Goal: Task Accomplishment & Management: Manage account settings

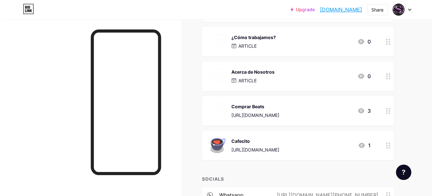
scroll to position [363, 0]
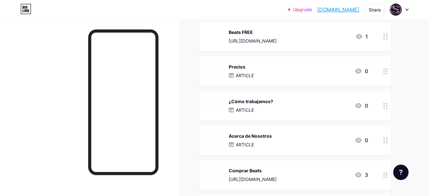
click at [340, 141] on div "Acerca de Nosotros ARTICLE 0" at bounding box center [287, 140] width 161 height 17
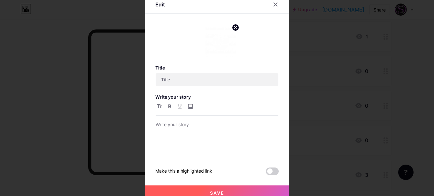
type input "Acerca de Nosotros"
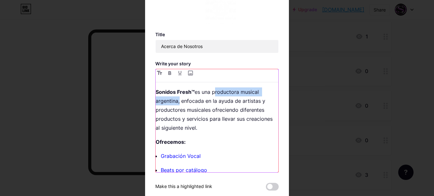
drag, startPoint x: 211, startPoint y: 90, endPoint x: 176, endPoint y: 98, distance: 36.2
click at [176, 98] on p "Sonidos Fresh™ es una productora musical argentina, enfocada en la ayuda de art…" at bounding box center [217, 109] width 123 height 45
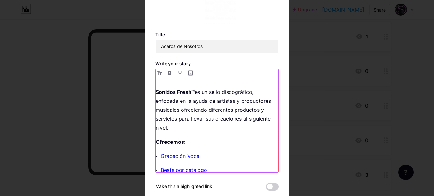
click at [176, 103] on p "Sonidos Fresh™ es un sello discográfico, enfocada en la ayuda de artistas y pro…" at bounding box center [217, 109] width 123 height 45
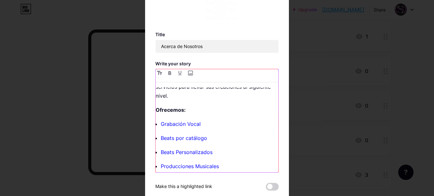
scroll to position [64, 0]
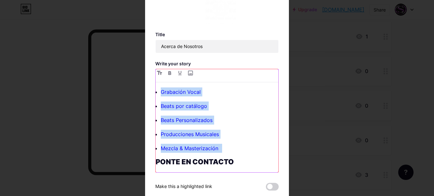
drag, startPoint x: 227, startPoint y: 146, endPoint x: 148, endPoint y: 94, distance: 94.7
click at [148, 94] on div "Edit Title Acerca de Nosotros Write your story Sonidos Fresh™ es un sello disco…" at bounding box center [217, 97] width 144 height 271
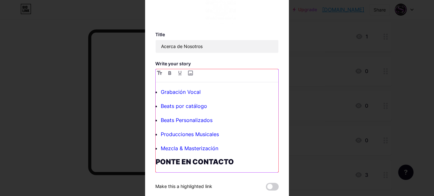
scroll to position [0, 0]
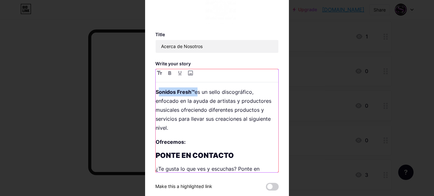
drag, startPoint x: 193, startPoint y: 92, endPoint x: 156, endPoint y: 93, distance: 36.8
click at [156, 93] on p "Sonidos Fresh™ es un sello discográfico, enfocado en la ayuda de artistas y pro…" at bounding box center [217, 109] width 123 height 45
click at [156, 93] on strong "Sonidos Fresh™" at bounding box center [175, 92] width 39 height 6
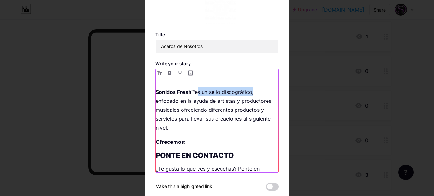
drag, startPoint x: 250, startPoint y: 91, endPoint x: 193, endPoint y: 92, distance: 56.9
click at [193, 92] on p "Sonidos Fresh™ es un sello discográfico, enfocado en la ayuda de artistas y pro…" at bounding box center [217, 109] width 123 height 45
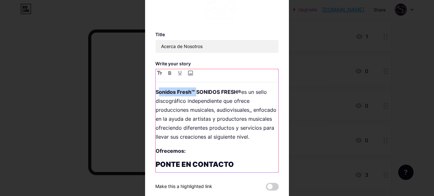
drag, startPoint x: 193, startPoint y: 92, endPoint x: 154, endPoint y: 92, distance: 39.6
click at [156, 92] on p "Sonidos Fresh™ SONIDOS FRESH® es un sello discográfico independiente que ofrece…" at bounding box center [217, 114] width 123 height 54
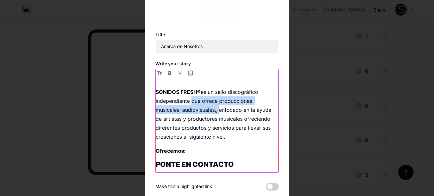
drag, startPoint x: 218, startPoint y: 113, endPoint x: 190, endPoint y: 101, distance: 30.6
click at [190, 101] on p "SONIDOS FRESH® es un sello discográfico independiente que ofrece producciones m…" at bounding box center [217, 114] width 123 height 54
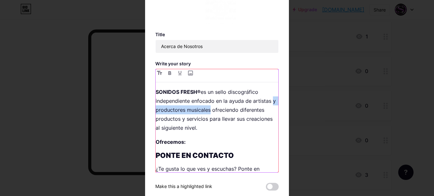
drag, startPoint x: 212, startPoint y: 110, endPoint x: 152, endPoint y: 112, distance: 60.5
click at [152, 112] on div "Edit Title Acerca de Nosotros Write your story SONIDOS FRESH® es un sello disco…" at bounding box center [217, 97] width 144 height 271
drag, startPoint x: 177, startPoint y: 111, endPoint x: 147, endPoint y: 111, distance: 30.1
click at [147, 111] on div "Edit Title Acerca de Nosotros Write your story SONIDOS FRESH® es un sello disco…" at bounding box center [217, 97] width 144 height 271
click at [251, 101] on p "SONIDOS FRESH® es un sello discográfico independiente enfocado en la ayuda de a…" at bounding box center [217, 109] width 123 height 45
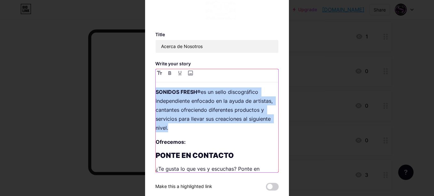
drag, startPoint x: 204, startPoint y: 132, endPoint x: 150, endPoint y: 90, distance: 68.0
click at [150, 90] on div "Edit Title Acerca de Nosotros Write your story SONIDOS FRESH® es un sello disco…" at bounding box center [217, 97] width 144 height 271
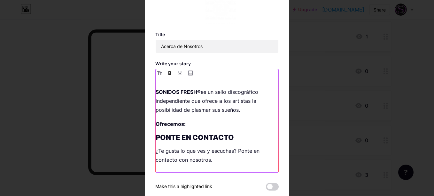
click at [185, 120] on p "Ofrecemos:" at bounding box center [217, 123] width 123 height 9
click at [183, 116] on div "SONIDOS FRESH® es un sello discográfico independiente que ofrece a los artistas…" at bounding box center [217, 129] width 123 height 85
click at [241, 110] on p "SONIDOS FRESH® es un sello discográfico independiente que ofrece a los artistas…" at bounding box center [217, 100] width 123 height 27
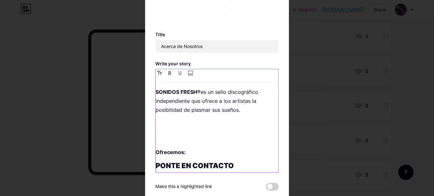
click at [186, 124] on p at bounding box center [217, 123] width 123 height 9
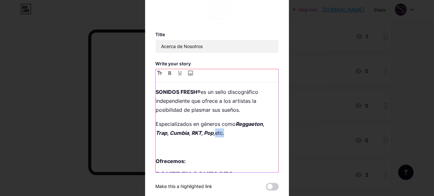
drag, startPoint x: 226, startPoint y: 132, endPoint x: 214, endPoint y: 134, distance: 12.6
click at [214, 134] on p "Especializados en géneros como Reggaeton, Trap, Cumbia, RKT, Pop, etc." at bounding box center [217, 128] width 123 height 18
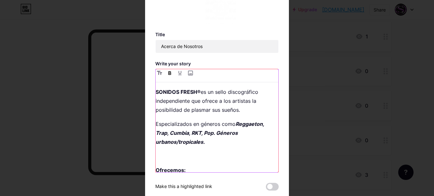
click at [215, 132] on em "Reggaeton, Trap, Cumbia, RKT, Pop. Géneros urbanos/tropicales." at bounding box center [211, 133] width 110 height 24
click at [181, 135] on em "Reggaeton, Trap, Cumbia, RKT, Pop. Géneros urbanos/tropicales." at bounding box center [211, 133] width 110 height 24
click at [212, 135] on em "Reggaeton, Trap, Cumbia, RKT, Pop. Géneros urbanos/tropicales." at bounding box center [211, 133] width 110 height 24
click at [214, 139] on p "Especializados en géneros como Reggaeton, Trap, Cumbia, RKT, Pop. Géneros urban…" at bounding box center [217, 132] width 123 height 27
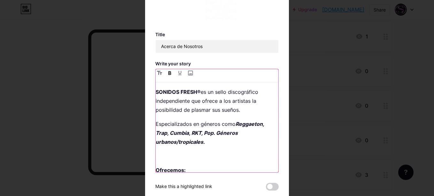
click at [187, 153] on p at bounding box center [217, 155] width 123 height 9
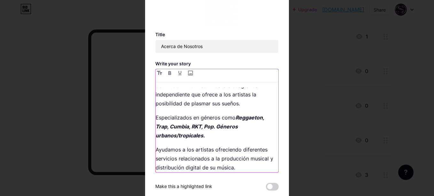
scroll to position [38, 0]
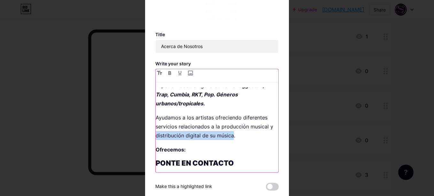
drag, startPoint x: 231, startPoint y: 138, endPoint x: 146, endPoint y: 138, distance: 84.1
click at [146, 138] on div "Edit Title Acerca de Nosotros Write your story SONIDOS FRESH® es un sello disco…" at bounding box center [217, 97] width 144 height 271
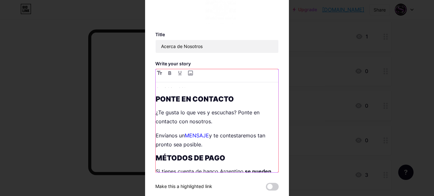
scroll to position [70, 0]
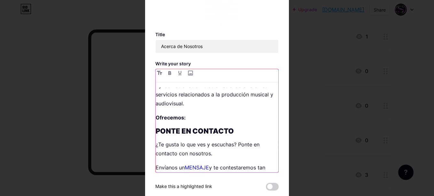
click at [187, 117] on p "Ofrecemos:" at bounding box center [217, 117] width 123 height 9
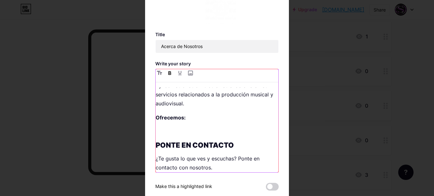
click at [165, 131] on p at bounding box center [217, 131] width 123 height 9
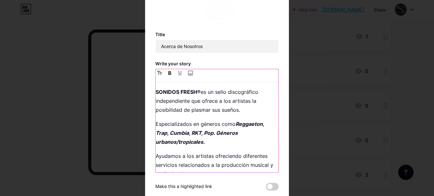
scroll to position [32, 0]
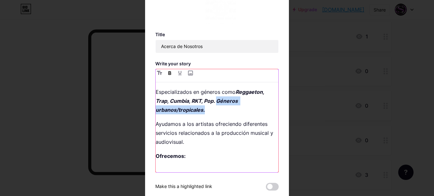
drag, startPoint x: 208, startPoint y: 113, endPoint x: 215, endPoint y: 100, distance: 14.5
click at [215, 100] on p "Especializados en géneros como Reggaeton, Trap, Cumbia, RKT, Pop. Géneros urban…" at bounding box center [217, 100] width 123 height 27
click at [170, 75] on button "button" at bounding box center [170, 73] width 8 height 8
click at [169, 74] on button "button" at bounding box center [170, 73] width 8 height 8
click at [157, 74] on icon "button" at bounding box center [159, 73] width 5 height 4
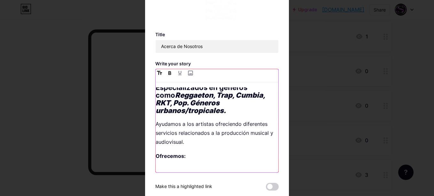
click at [157, 74] on icon "button" at bounding box center [159, 73] width 5 height 4
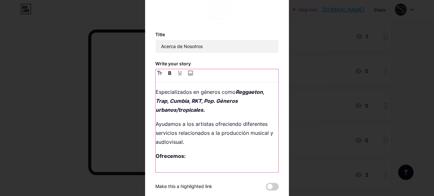
click at [168, 74] on icon "button" at bounding box center [169, 73] width 3 height 4
click at [168, 75] on button "button" at bounding box center [170, 73] width 8 height 8
click at [215, 101] on em "Géneros urbanos/tropicales." at bounding box center [196, 105] width 81 height 15
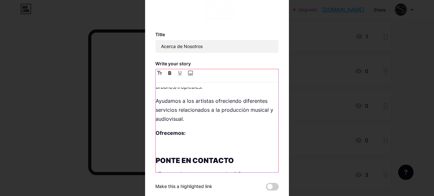
scroll to position [23, 0]
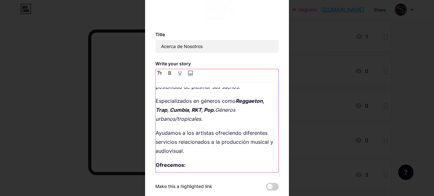
click at [174, 118] on em "Géneros urbanos/tropicales." at bounding box center [196, 113] width 81 height 15
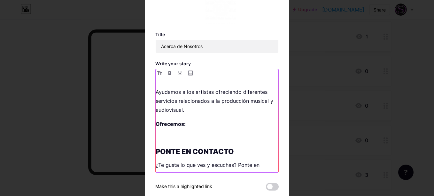
scroll to position [96, 0]
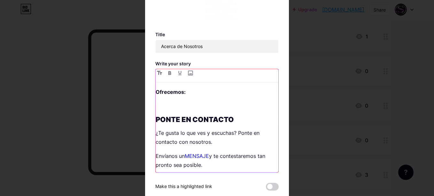
click at [169, 104] on p at bounding box center [217, 105] width 123 height 9
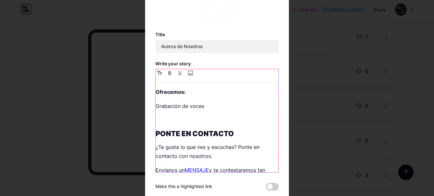
click at [169, 119] on p at bounding box center [217, 119] width 123 height 9
click at [156, 105] on p "Grabación de voces" at bounding box center [217, 105] width 123 height 9
click at [156, 106] on p "Grabación de voces" at bounding box center [217, 105] width 123 height 9
click at [167, 76] on button "button" at bounding box center [170, 73] width 8 height 8
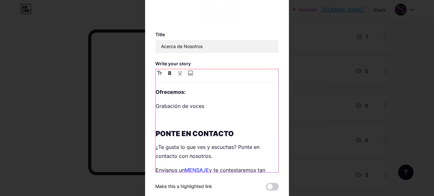
click at [167, 76] on button "button" at bounding box center [170, 73] width 8 height 8
click at [178, 73] on icon "button" at bounding box center [180, 73] width 4 height 4
click at [159, 75] on button "button" at bounding box center [160, 73] width 8 height 8
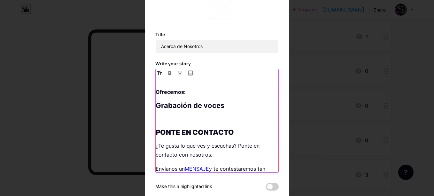
click at [159, 75] on button "button" at bounding box center [160, 73] width 8 height 8
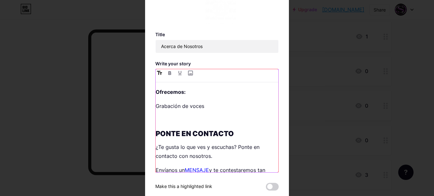
click at [159, 75] on button "button" at bounding box center [160, 73] width 8 height 8
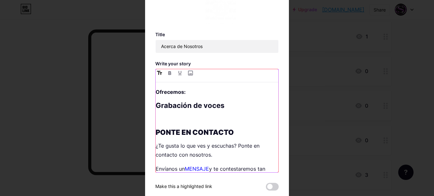
click at [159, 75] on button "button" at bounding box center [160, 73] width 8 height 8
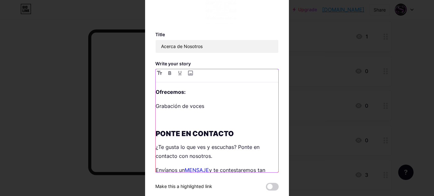
scroll to position [0, 0]
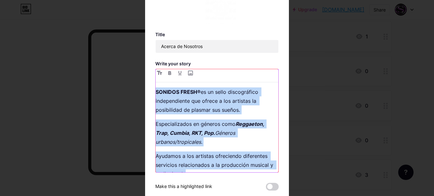
drag, startPoint x: 206, startPoint y: 107, endPoint x: 153, endPoint y: 52, distance: 76.7
click at [153, 52] on div "Edit Title Acerca de Nosotros Write your story SONIDOS FRESH® es un sello disco…" at bounding box center [217, 97] width 144 height 271
copy div "SONIDOS FRESH® es un sello discográfico independiente que ofrece a los artistas…"
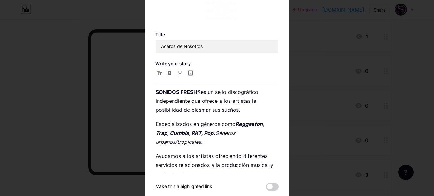
click at [26, 75] on div at bounding box center [217, 98] width 434 height 196
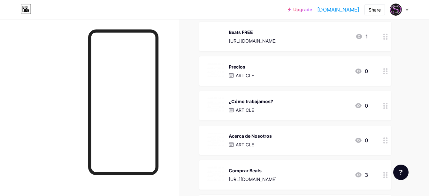
click at [230, 113] on div "¿Cómo trabajamos? ARTICLE 0" at bounding box center [295, 105] width 192 height 29
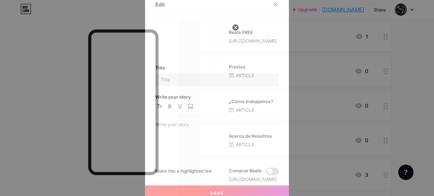
type input "¿Cómo trabajamos?"
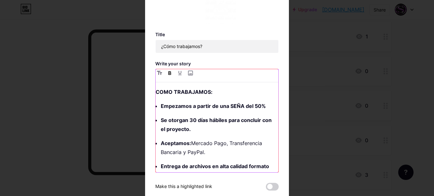
click at [161, 107] on li "Empezamos a partir de una SEÑA del 50%" at bounding box center [220, 105] width 118 height 9
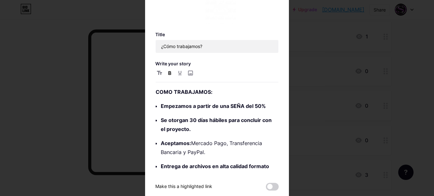
click at [57, 145] on div at bounding box center [217, 98] width 434 height 196
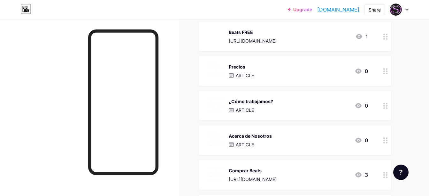
click at [263, 136] on div "Acerca de Nosotros" at bounding box center [250, 135] width 43 height 7
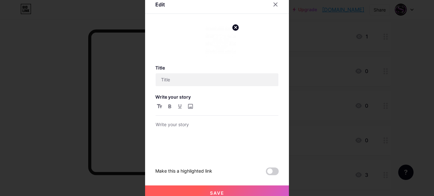
type input "Acerca de Nosotros"
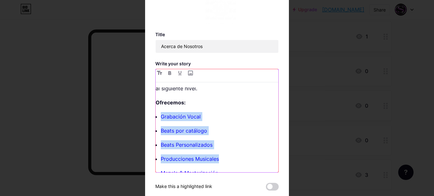
scroll to position [51, 0]
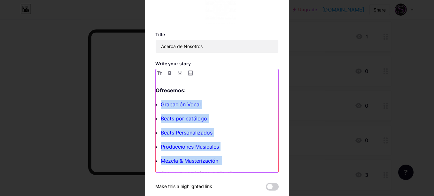
drag, startPoint x: 160, startPoint y: 124, endPoint x: 225, endPoint y: 160, distance: 74.3
click at [225, 160] on ul "Grabación Vocal Beats por catálogo Beats Personalizados Producciones Musicales …" at bounding box center [220, 132] width 118 height 65
click at [205, 107] on p "Grabación Vocal" at bounding box center [220, 104] width 118 height 9
click at [205, 106] on p "Grabación Vocal" at bounding box center [220, 104] width 118 height 9
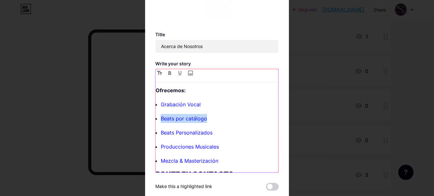
drag, startPoint x: 207, startPoint y: 119, endPoint x: 159, endPoint y: 119, distance: 47.3
click at [161, 119] on p "Beats por catálogo" at bounding box center [220, 118] width 118 height 9
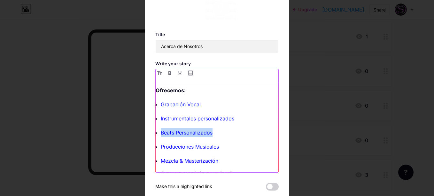
drag, startPoint x: 214, startPoint y: 134, endPoint x: 158, endPoint y: 134, distance: 55.9
click at [158, 134] on div "Sonidos Fresh™ es una productora musical argentina, enfocada en la ayuda de art…" at bounding box center [217, 129] width 123 height 85
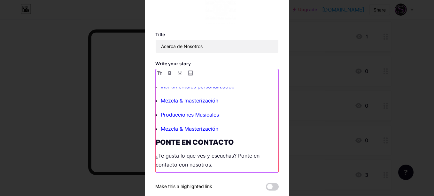
click at [185, 103] on link "Mezcla & masterización" at bounding box center [190, 100] width 58 height 6
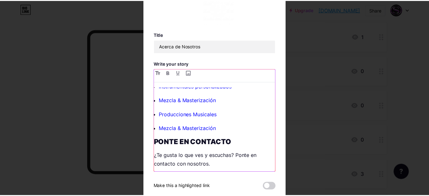
scroll to position [51, 0]
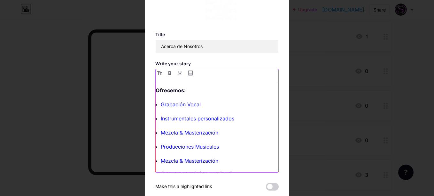
drag, startPoint x: 156, startPoint y: 106, endPoint x: 152, endPoint y: 105, distance: 4.5
click at [152, 105] on div "Edit Title Acerca de Nosotros Write your story Sonidos Fresh™ es una productora…" at bounding box center [217, 97] width 144 height 271
drag, startPoint x: 159, startPoint y: 104, endPoint x: 153, endPoint y: 104, distance: 6.7
click at [153, 104] on div "Edit Title Acerca de Nosotros Write your story Sonidos Fresh™ es una productora…" at bounding box center [217, 97] width 144 height 271
click at [156, 104] on div "Sonidos Fresh™ es una productora musical argentina, enfocada en la ayuda de art…" at bounding box center [217, 129] width 123 height 85
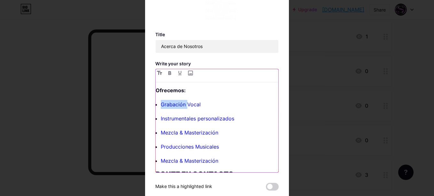
click at [156, 104] on div "Sonidos Fresh™ es una productora musical argentina, enfocada en la ayuda de art…" at bounding box center [217, 129] width 123 height 85
drag, startPoint x: 222, startPoint y: 160, endPoint x: 241, endPoint y: 157, distance: 19.4
click at [241, 157] on p "Mezcla & Masterización ⠀" at bounding box center [220, 160] width 118 height 9
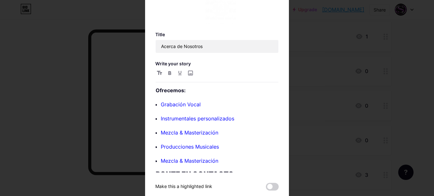
click at [52, 112] on div at bounding box center [217, 98] width 434 height 196
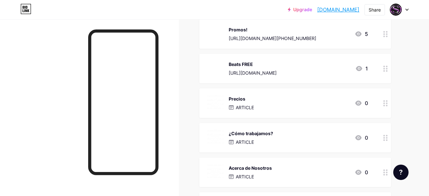
scroll to position [267, 0]
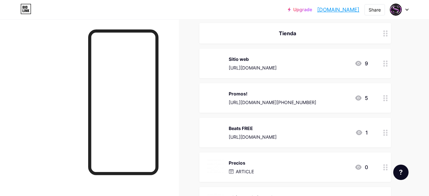
click at [242, 135] on div "[URL][DOMAIN_NAME]" at bounding box center [253, 136] width 48 height 7
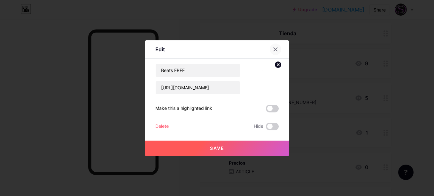
click at [274, 51] on icon at bounding box center [275, 49] width 5 height 5
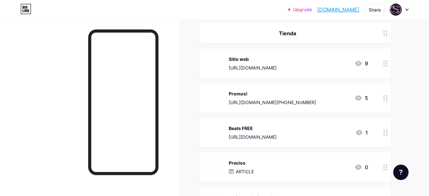
click at [217, 99] on img at bounding box center [215, 98] width 17 height 17
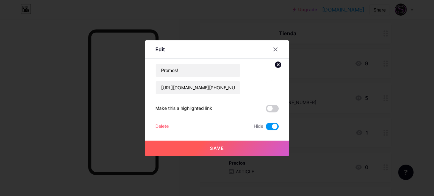
click at [267, 129] on span at bounding box center [272, 126] width 13 height 8
click at [266, 128] on input "checkbox" at bounding box center [266, 128] width 0 height 0
click at [246, 147] on button "Save" at bounding box center [217, 147] width 144 height 15
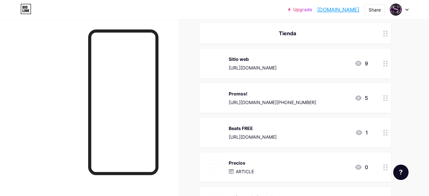
click at [378, 132] on div "Beats FREE [URL][DOMAIN_NAME] 1" at bounding box center [295, 132] width 192 height 29
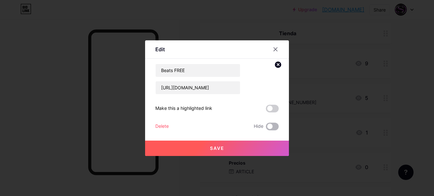
click at [269, 127] on span at bounding box center [272, 126] width 13 height 8
click at [266, 128] on input "checkbox" at bounding box center [266, 128] width 0 height 0
drag, startPoint x: 266, startPoint y: 147, endPoint x: 255, endPoint y: 151, distance: 11.2
click at [266, 147] on button "Save" at bounding box center [217, 147] width 144 height 15
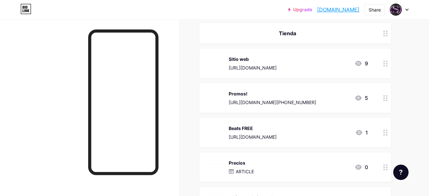
click at [251, 102] on div "[URL][DOMAIN_NAME][PHONE_NUMBER]" at bounding box center [273, 102] width 88 height 7
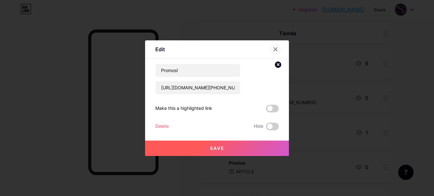
click at [275, 51] on icon at bounding box center [275, 49] width 5 height 5
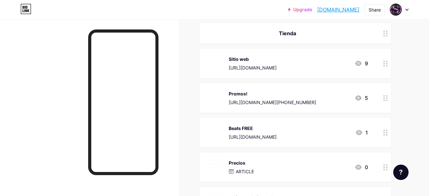
click at [246, 136] on div "[URL][DOMAIN_NAME]" at bounding box center [253, 136] width 48 height 7
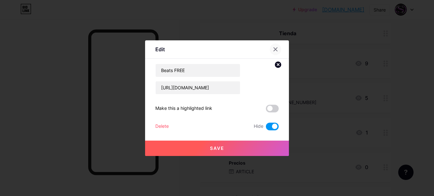
click at [278, 45] on div at bounding box center [279, 49] width 19 height 12
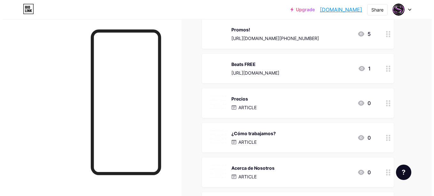
scroll to position [363, 0]
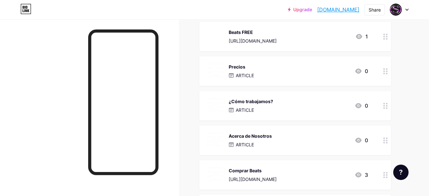
click at [213, 110] on img at bounding box center [215, 105] width 17 height 17
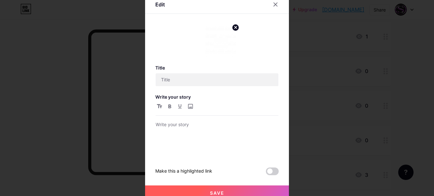
type input "¿Cómo trabajamos?"
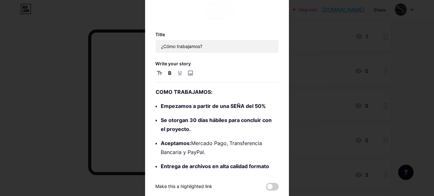
click at [212, 37] on div "Title ¿Cómo trabajamos? Write your story COMO TRABAJAMOS: Empezamos a partir de…" at bounding box center [216, 120] width 123 height 176
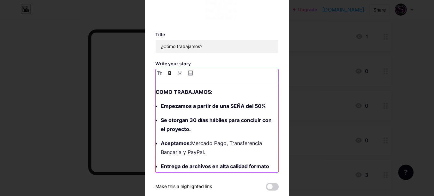
click at [155, 107] on div "COMO TRABAJAMOS: Empezamos a partir de una SEÑA del 50% Se otorgan 30 días hábi…" at bounding box center [216, 121] width 123 height 104
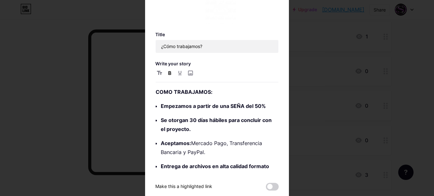
click at [47, 135] on div at bounding box center [217, 98] width 434 height 196
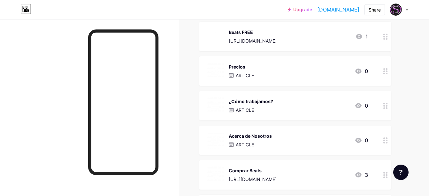
click at [380, 104] on div "¿Cómo trabajamos? ARTICLE 0" at bounding box center [295, 105] width 192 height 29
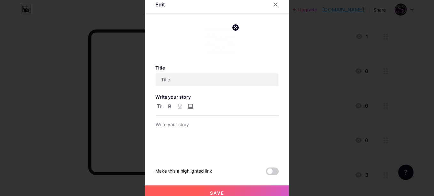
type input "¿Cómo trabajamos?"
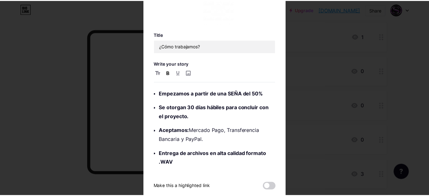
scroll to position [38, 0]
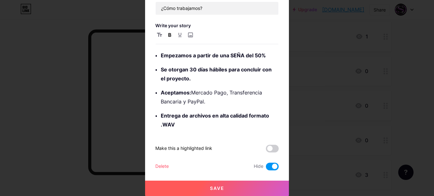
click at [270, 166] on span at bounding box center [272, 166] width 13 height 8
click at [266, 168] on input "checkbox" at bounding box center [266, 168] width 0 height 0
click at [182, 192] on button "Save" at bounding box center [217, 187] width 144 height 15
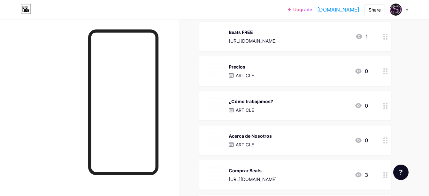
click at [191, 129] on div "Links Posts Design Subscribers NEW Stats Settings + ADD LINK + ADD EMBED + Add …" at bounding box center [209, 6] width 418 height 700
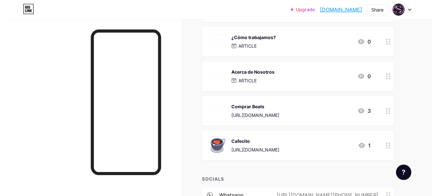
scroll to position [395, 0]
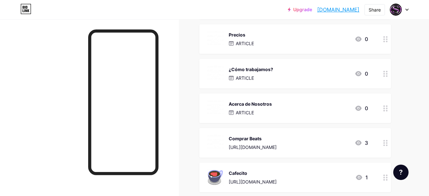
click at [247, 74] on div "¿Cómo trabajamos? ARTICLE" at bounding box center [251, 73] width 44 height 17
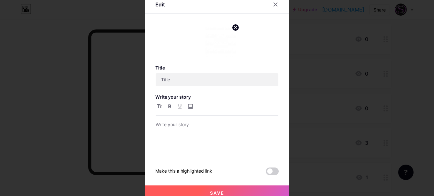
type input "¿Cómo trabajamos?"
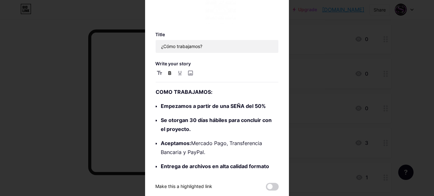
scroll to position [12, 0]
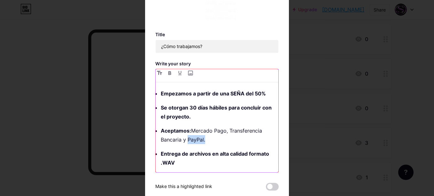
drag, startPoint x: 202, startPoint y: 138, endPoint x: 186, endPoint y: 138, distance: 15.7
click at [186, 138] on p "Aceptamos: Mercado Pago, Transferencia Bancaria y PayPal." at bounding box center [220, 135] width 118 height 18
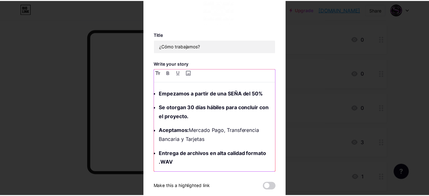
scroll to position [32, 0]
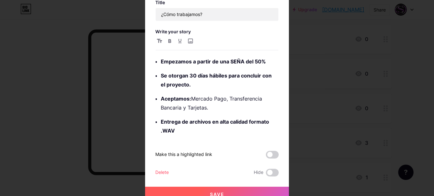
click at [213, 189] on button "Save" at bounding box center [217, 193] width 144 height 15
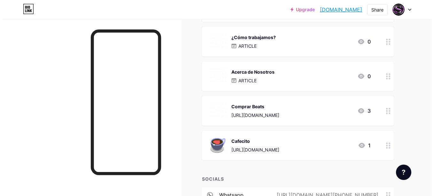
scroll to position [395, 0]
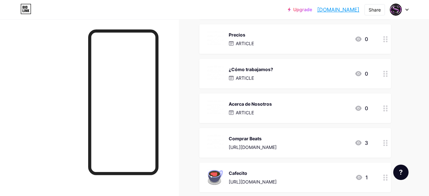
click at [261, 112] on div "ARTICLE" at bounding box center [250, 112] width 43 height 7
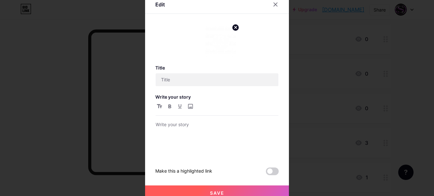
type input "Acerca de Nosotros"
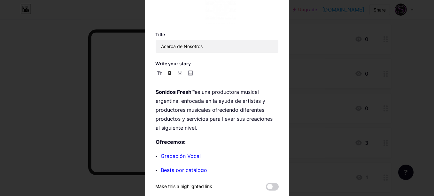
scroll to position [32, 0]
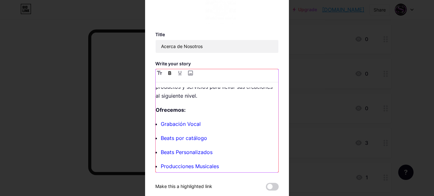
click at [199, 124] on p "Grabación Vocal" at bounding box center [220, 123] width 118 height 9
drag, startPoint x: 187, startPoint y: 121, endPoint x: 199, endPoint y: 124, distance: 11.8
click at [199, 124] on p "Grabación Vocal" at bounding box center [220, 123] width 118 height 9
click at [187, 137] on link "Beats por catálogo" at bounding box center [184, 138] width 46 height 6
click at [184, 138] on link "Beats por catálogo" at bounding box center [184, 138] width 46 height 6
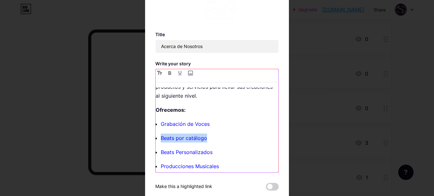
drag, startPoint x: 226, startPoint y: 136, endPoint x: 159, endPoint y: 137, distance: 66.8
click at [161, 137] on p "Beats por catálogo" at bounding box center [220, 137] width 118 height 9
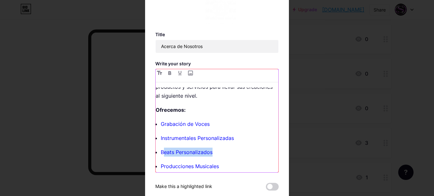
drag, startPoint x: 160, startPoint y: 151, endPoint x: 214, endPoint y: 151, distance: 53.7
click at [214, 151] on p "Beats Personalizados" at bounding box center [220, 151] width 118 height 9
click at [213, 151] on p "Beats Personalizados" at bounding box center [220, 151] width 118 height 9
click at [188, 151] on link "Mezcla & Materización" at bounding box center [188, 152] width 55 height 6
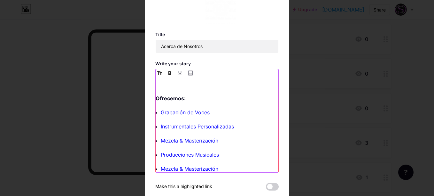
scroll to position [58, 0]
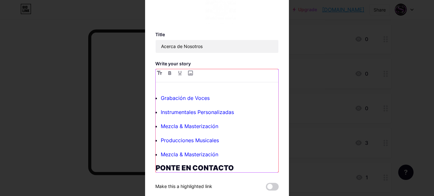
click at [217, 142] on p "Producciones Musicales" at bounding box center [220, 140] width 118 height 9
click at [231, 155] on p "Mezcla & Masterización ⠀" at bounding box center [220, 154] width 118 height 9
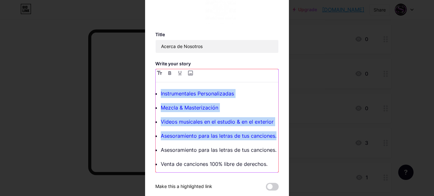
scroll to position [18, 0]
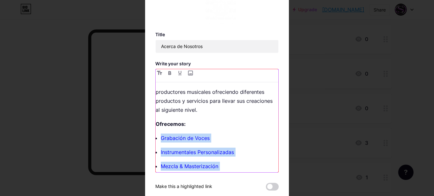
drag, startPoint x: 191, startPoint y: 133, endPoint x: 154, endPoint y: 137, distance: 37.1
click at [161, 137] on ul "Grabación de Voces Instrumentales Personalizadas Mezcla & Masterización Videos …" at bounding box center [220, 179] width 118 height 93
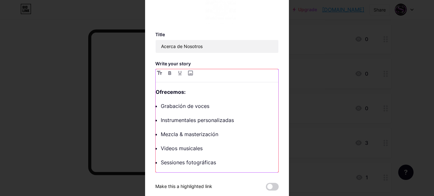
scroll to position [82, 0]
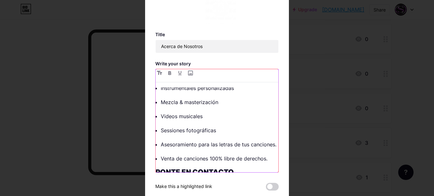
click at [170, 129] on p "Sessiones fotográficas" at bounding box center [220, 130] width 118 height 9
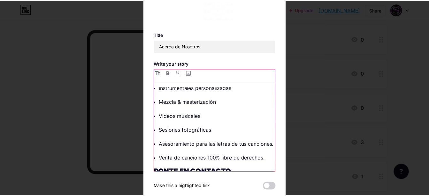
scroll to position [38, 0]
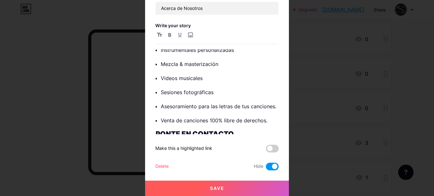
click at [270, 167] on span at bounding box center [272, 166] width 13 height 8
click at [266, 168] on input "checkbox" at bounding box center [266, 168] width 0 height 0
click at [262, 184] on button "Save" at bounding box center [217, 187] width 144 height 15
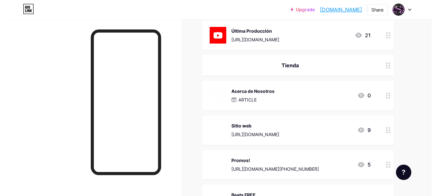
scroll to position [203, 0]
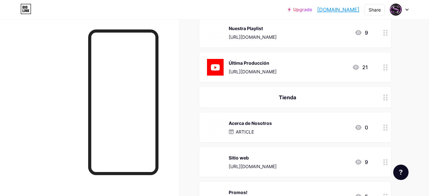
click at [293, 98] on div "Tienda" at bounding box center [287, 97] width 161 height 8
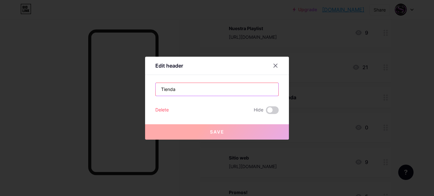
drag, startPoint x: 195, startPoint y: 93, endPoint x: 165, endPoint y: 88, distance: 30.5
click at [156, 93] on input "Tienda" at bounding box center [217, 89] width 123 height 13
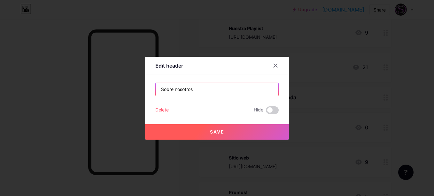
type input "Sobre nosotros"
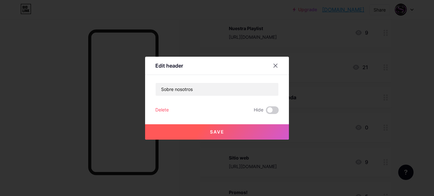
click at [242, 131] on button "Save" at bounding box center [217, 131] width 144 height 15
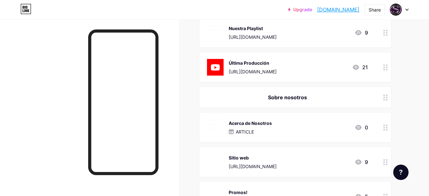
click at [242, 133] on p "ARTICLE" at bounding box center [245, 131] width 18 height 7
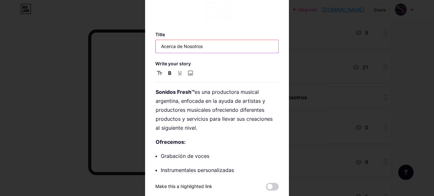
click at [209, 47] on input "Acerca de Nosotros" at bounding box center [217, 46] width 123 height 13
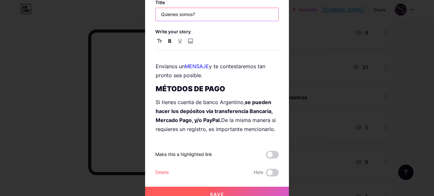
scroll to position [38, 0]
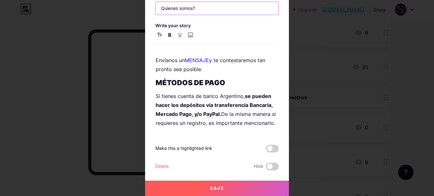
type input "Quienes somos?"
click at [194, 187] on button "Save" at bounding box center [217, 187] width 144 height 15
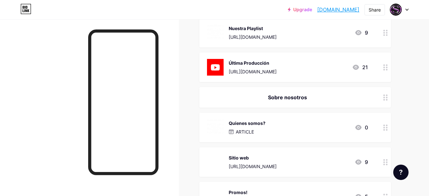
click at [224, 122] on div "Quienes somos? ARTICLE" at bounding box center [236, 127] width 59 height 17
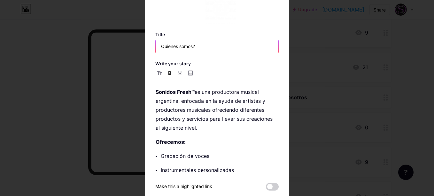
click at [162, 44] on input "Quienes somos?" at bounding box center [217, 46] width 123 height 13
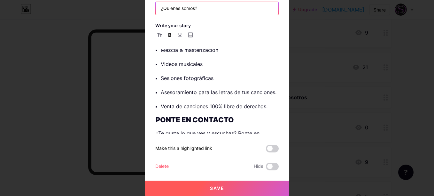
scroll to position [128, 0]
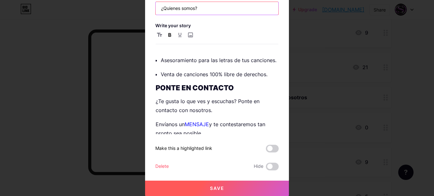
type input "¿Quienes somos?"
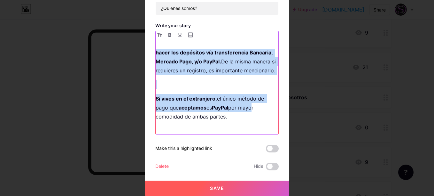
scroll to position [319, 0]
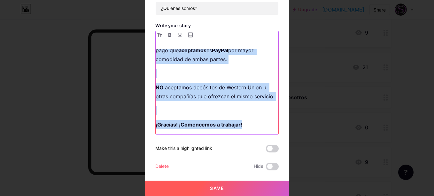
drag, startPoint x: 154, startPoint y: 98, endPoint x: 252, endPoint y: 149, distance: 110.0
click at [252, 149] on div "Title ¿Quienes somos? Write your story Sonidos Fresh™ es una productora musical…" at bounding box center [216, 82] width 123 height 176
click at [208, 114] on p at bounding box center [217, 110] width 123 height 9
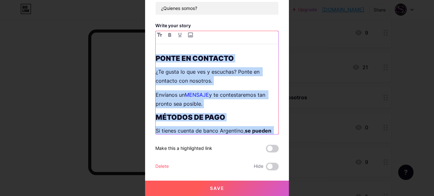
scroll to position [132, 0]
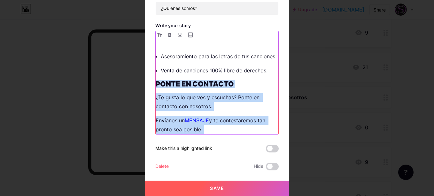
drag, startPoint x: 177, startPoint y: 123, endPoint x: 146, endPoint y: 86, distance: 48.6
click at [146, 86] on div "Edit Title ¿Quienes somos? Write your story Sonidos Fresh™ es una productora mu…" at bounding box center [217, 59] width 144 height 271
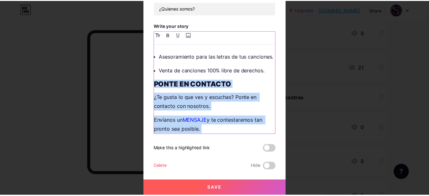
scroll to position [101, 0]
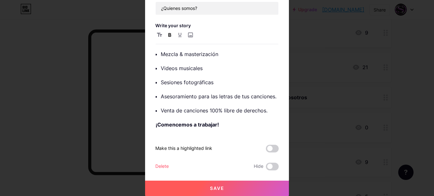
click at [194, 186] on button "Save" at bounding box center [217, 187] width 144 height 15
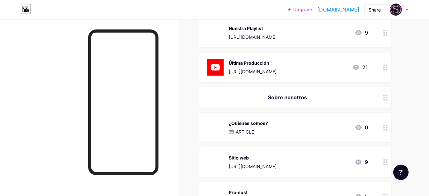
scroll to position [235, 0]
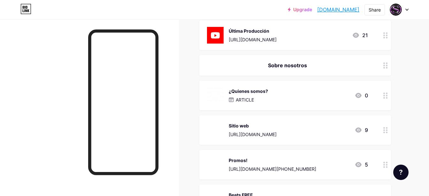
click at [388, 129] on div at bounding box center [385, 129] width 11 height 29
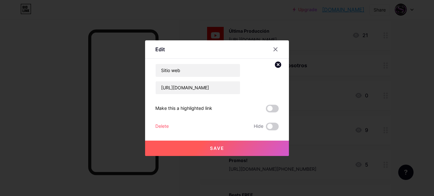
click at [267, 130] on div "Save" at bounding box center [217, 143] width 144 height 26
click at [272, 124] on span at bounding box center [272, 126] width 13 height 8
click at [266, 128] on input "checkbox" at bounding box center [266, 128] width 0 height 0
click at [267, 145] on button "Save" at bounding box center [217, 147] width 144 height 15
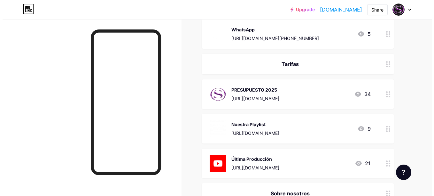
scroll to position [11, 0]
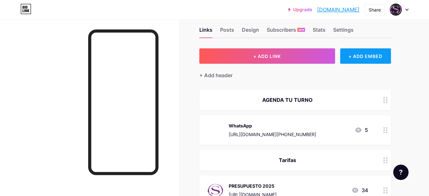
click at [353, 58] on div "+ ADD EMBED" at bounding box center [365, 55] width 51 height 15
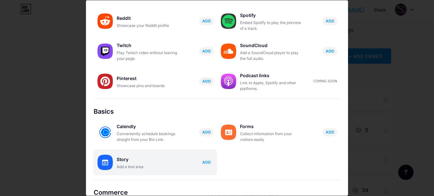
scroll to position [128, 0]
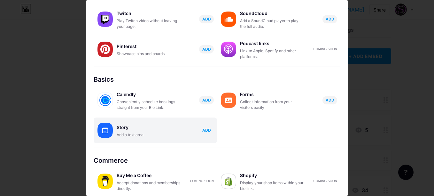
click at [203, 131] on span "ADD" at bounding box center [206, 129] width 9 height 5
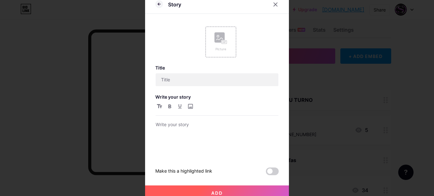
scroll to position [0, 0]
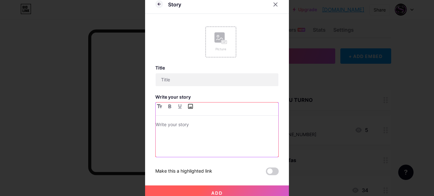
click at [188, 105] on input "file" at bounding box center [190, 106] width 8 height 8
type input "C:\fakepath\POST INSTA.png"
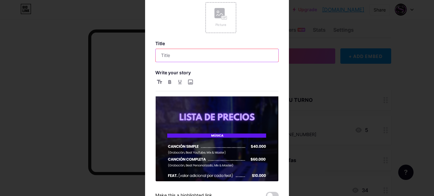
click at [173, 58] on input "text" at bounding box center [217, 55] width 123 height 13
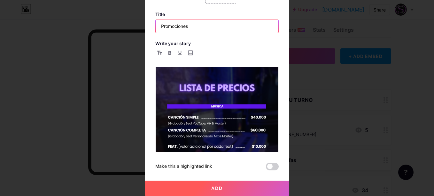
type input "Promociones"
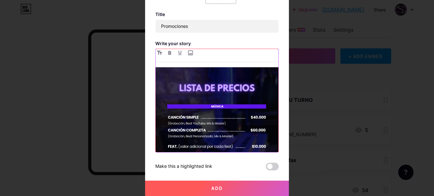
drag, startPoint x: 208, startPoint y: 132, endPoint x: 181, endPoint y: 112, distance: 33.8
click at [181, 113] on img at bounding box center [217, 143] width 123 height 153
click at [189, 53] on input "file" at bounding box center [190, 53] width 8 height 8
type input "C:\fakepath\POST INSTA (1).png"
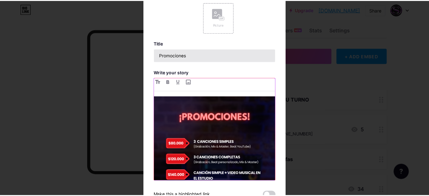
scroll to position [29, 0]
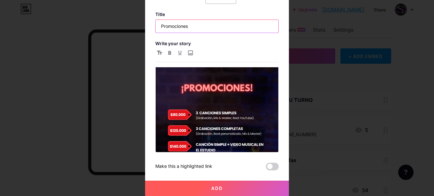
click at [210, 28] on input "Promociones" at bounding box center [217, 26] width 123 height 13
type input "¡Promos Activas!"
click at [211, 186] on span "Add" at bounding box center [217, 187] width 12 height 5
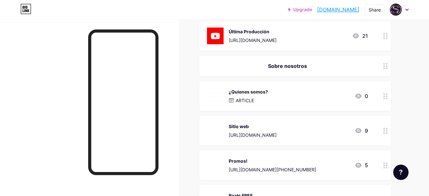
scroll to position [363, 0]
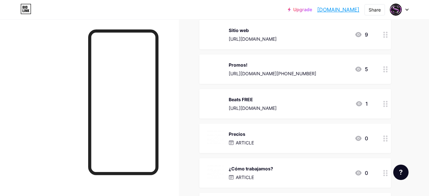
click at [302, 58] on div "Promos! [URL][DOMAIN_NAME][PHONE_NUMBER] 5" at bounding box center [295, 68] width 192 height 29
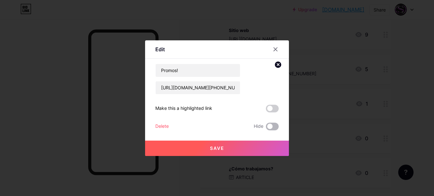
click at [272, 123] on div "Promos! [URL][DOMAIN_NAME][PHONE_NUMBER] Make this a highlighted link Delete Hi…" at bounding box center [216, 97] width 123 height 66
click at [271, 124] on span at bounding box center [272, 126] width 13 height 8
click at [266, 128] on input "checkbox" at bounding box center [266, 128] width 0 height 0
click at [271, 149] on button "Save" at bounding box center [217, 147] width 144 height 15
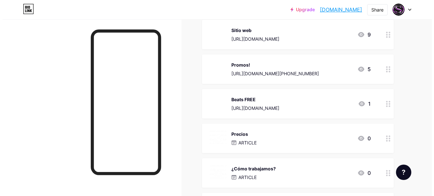
scroll to position [331, 0]
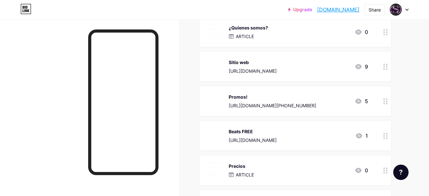
click at [265, 40] on div "¿Quienes somos? ARTICLE 0" at bounding box center [295, 31] width 192 height 29
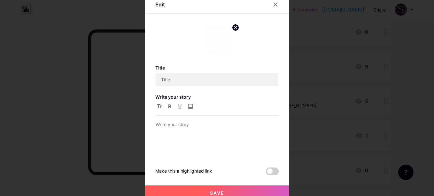
type input "¿Quienes somos?"
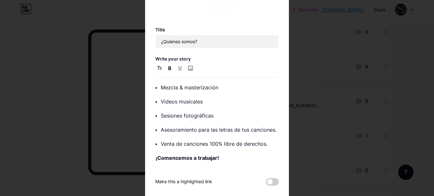
scroll to position [38, 0]
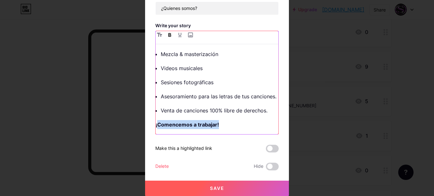
drag, startPoint x: 231, startPoint y: 122, endPoint x: 154, endPoint y: 123, distance: 76.7
click at [156, 123] on p "¡Comencemos a trabajar!" at bounding box center [217, 124] width 123 height 9
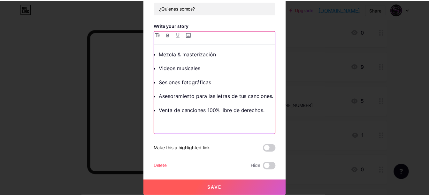
scroll to position [87, 0]
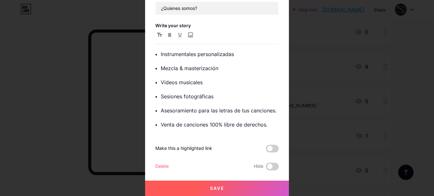
click at [210, 186] on span "Save" at bounding box center [217, 187] width 14 height 5
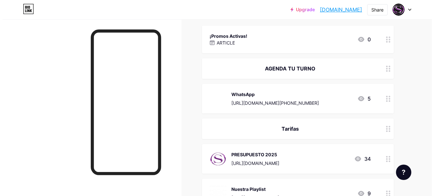
scroll to position [43, 0]
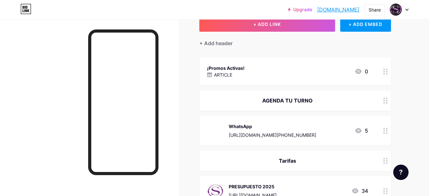
click at [298, 77] on div "¡Promos Activas! ARTICLE 0" at bounding box center [287, 71] width 161 height 15
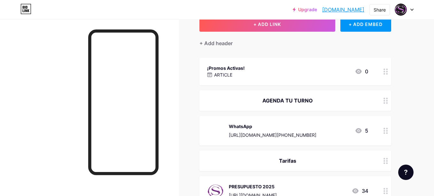
type input "¡Promos Activas!"
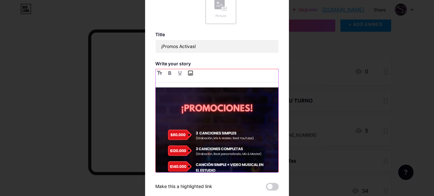
click at [190, 74] on input "file" at bounding box center [190, 73] width 8 height 8
drag, startPoint x: 190, startPoint y: 74, endPoint x: 186, endPoint y: 108, distance: 34.1
click at [186, 108] on img at bounding box center [217, 163] width 123 height 153
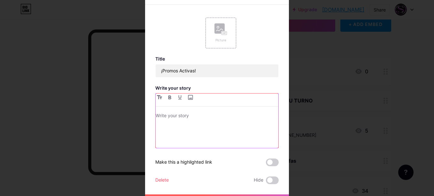
paste div
click at [156, 114] on p "3 Canciones Simples (Grabación + Mezcla & Master) ($80.000)" at bounding box center [217, 121] width 123 height 18
click at [156, 116] on p "3 Canciones Simples (Grabación + Mezcla & Master) ($80.000)" at bounding box center [217, 121] width 123 height 18
click at [178, 98] on icon "button" at bounding box center [180, 97] width 4 height 4
click at [153, 117] on div "Edit Picture Title ¡Promos Activas! Write your story 3 Canciones Simples (Graba…" at bounding box center [217, 98] width 144 height 223
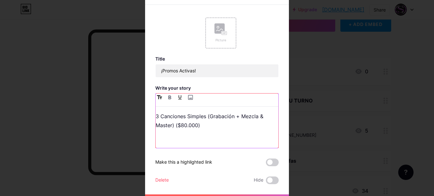
click at [158, 99] on button "button" at bounding box center [160, 97] width 8 height 8
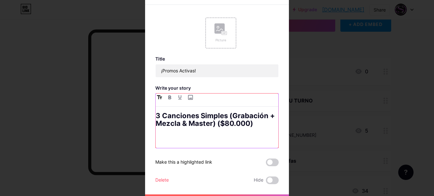
click at [158, 98] on icon "button" at bounding box center [159, 97] width 5 height 4
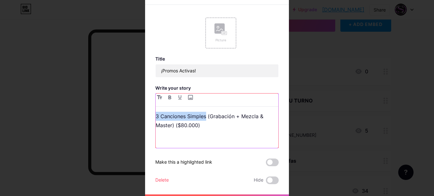
drag, startPoint x: 204, startPoint y: 116, endPoint x: 146, endPoint y: 114, distance: 57.9
click at [146, 114] on div "Edit Picture Title ¡Promos Activas! Write your story 3 Canciones Simples (Graba…" at bounding box center [217, 98] width 144 height 223
click at [168, 99] on icon "button" at bounding box center [169, 97] width 3 height 4
click at [174, 126] on p "3 Canciones Simples (Grabación + Mezcla & Master) ($80.000)" at bounding box center [217, 121] width 123 height 18
click at [199, 126] on p "3 Canciones Simples (Grabación + Mezcla & Master) ($80.000)" at bounding box center [217, 121] width 123 height 18
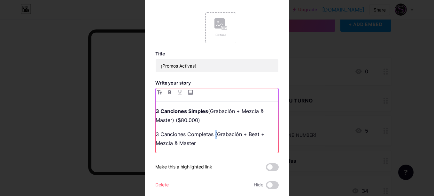
click at [212, 134] on p "3 Canciones Completas (Grabación + Beat + Mezcla & Master" at bounding box center [217, 138] width 123 height 18
click at [211, 132] on p "3 Canciones Completas (Grabación + Beat + Mezcla & Master" at bounding box center [217, 138] width 123 height 18
drag, startPoint x: 211, startPoint y: 134, endPoint x: 145, endPoint y: 134, distance: 65.2
click at [145, 134] on div "Edit Picture Title ¡Promos Activas! Write your story 3 Canciones Simples (Graba…" at bounding box center [217, 97] width 144 height 233
click at [166, 94] on button "button" at bounding box center [170, 92] width 8 height 8
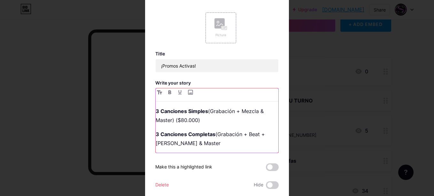
click at [198, 141] on p "3 Canciones Completas (Grabación + Beat + Mezcla & Master" at bounding box center [217, 138] width 123 height 18
click at [240, 144] on p "3 Canciones Completas (Grabación + Beat + Mezcla & Master) ($120.000)" at bounding box center [217, 138] width 123 height 18
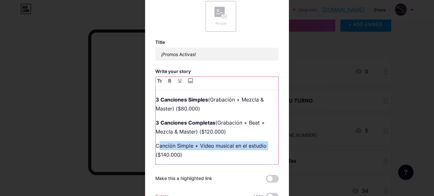
drag, startPoint x: 155, startPoint y: 145, endPoint x: 275, endPoint y: 147, distance: 119.6
click at [275, 147] on p "Canción Simple + Video musical en el estudio ($140.000)" at bounding box center [217, 150] width 123 height 18
click at [264, 147] on p "Canción Simple + Video musical en el estudio ($140.000)" at bounding box center [217, 150] width 123 height 18
drag, startPoint x: 266, startPoint y: 146, endPoint x: 132, endPoint y: 147, distance: 134.6
click at [132, 147] on div "Edit Picture Title ¡Promos Activas! Write your story 3 Canciones Simples (Graba…" at bounding box center [217, 98] width 434 height 196
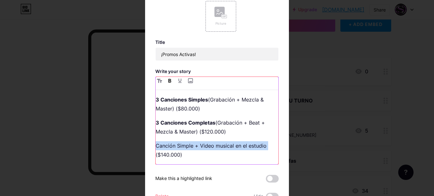
click at [166, 84] on button "button" at bounding box center [170, 81] width 8 height 8
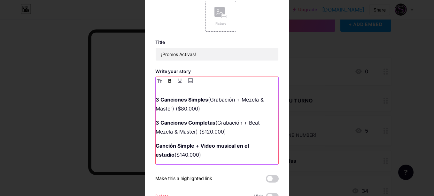
click at [181, 153] on p "Canción Simple + Video musical en el estudio ($140.000)" at bounding box center [217, 150] width 123 height 18
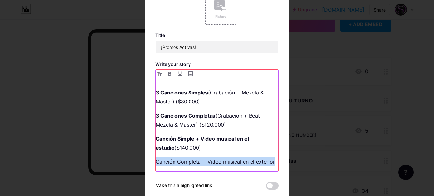
drag, startPoint x: 275, startPoint y: 161, endPoint x: 140, endPoint y: 161, distance: 135.2
click at [140, 161] on div "Edit Picture Title ¡Promos Activas! Write your story 3 Canciones Simples (Graba…" at bounding box center [217, 98] width 434 height 196
click at [169, 75] on button "button" at bounding box center [170, 74] width 8 height 8
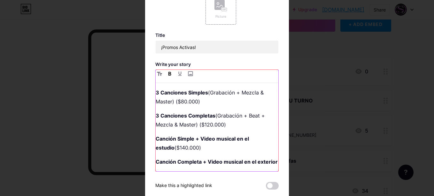
click at [271, 163] on strong "Canción Completa + Video musical en el exterior" at bounding box center [217, 161] width 122 height 6
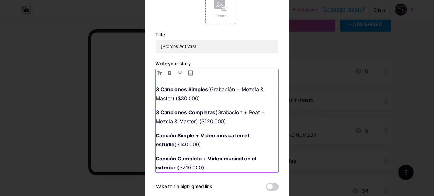
scroll to position [7, 0]
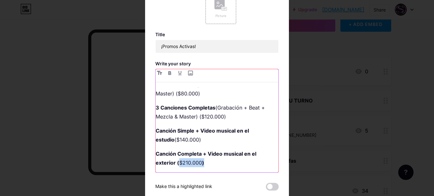
drag, startPoint x: 210, startPoint y: 168, endPoint x: 176, endPoint y: 163, distance: 35.2
click at [176, 163] on p "Canción Completa + Video musical en el exterior ( $210.000 )" at bounding box center [217, 158] width 123 height 18
drag, startPoint x: 174, startPoint y: 162, endPoint x: 224, endPoint y: 161, distance: 50.2
click at [224, 161] on p "Canción Completa + Video musical en el exterior ( $210.000 )" at bounding box center [217, 158] width 123 height 18
click at [166, 76] on button "button" at bounding box center [170, 73] width 8 height 8
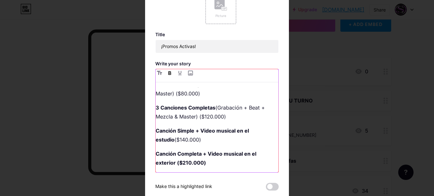
click at [167, 75] on button "button" at bounding box center [170, 73] width 8 height 8
click at [184, 163] on p "Canción Completa + Video musical en el exterior ($210.000)" at bounding box center [217, 158] width 123 height 18
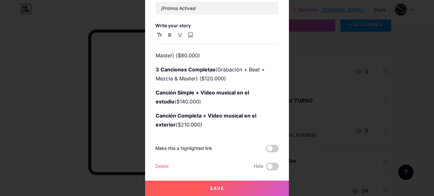
click at [201, 185] on button "Save" at bounding box center [217, 187] width 144 height 15
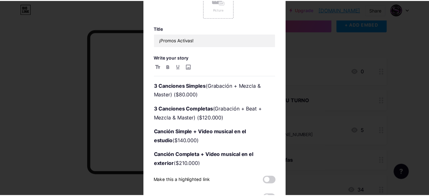
scroll to position [0, 0]
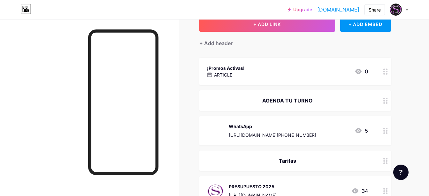
drag, startPoint x: 258, startPoint y: 77, endPoint x: 195, endPoint y: 77, distance: 62.7
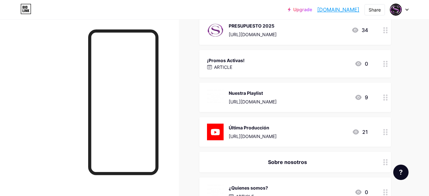
scroll to position [107, 0]
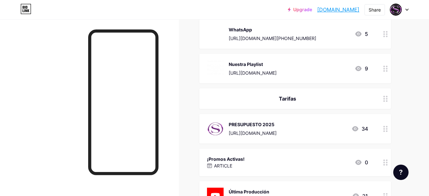
click at [253, 61] on div "Nuestra Playlist" at bounding box center [253, 64] width 48 height 7
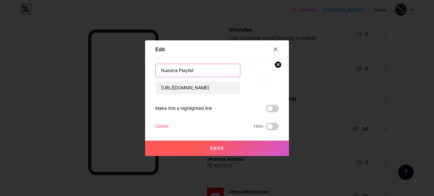
drag, startPoint x: 199, startPoint y: 69, endPoint x: 155, endPoint y: 70, distance: 44.1
click at [156, 70] on input "Nuestra Playlist" at bounding box center [198, 70] width 84 height 13
type input "P"
type input "T"
type input "Nuestros laburos"
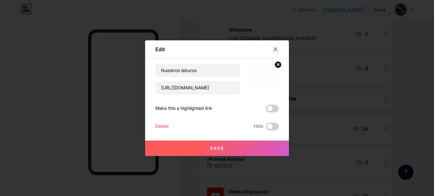
click at [190, 146] on button "Save" at bounding box center [217, 147] width 144 height 15
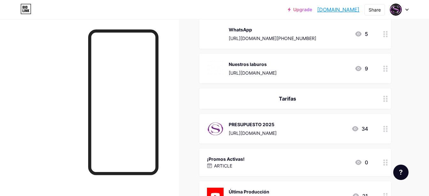
click at [275, 96] on div "Tarifas" at bounding box center [287, 99] width 161 height 8
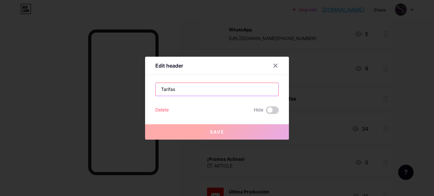
drag, startPoint x: 181, startPoint y: 91, endPoint x: 118, endPoint y: 90, distance: 62.7
click at [118, 90] on div "Edit header Tarifas Delete Hide Save" at bounding box center [217, 98] width 434 height 196
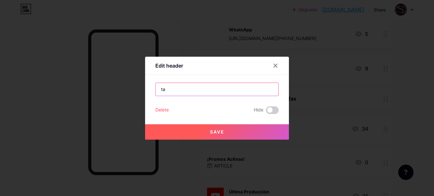
type input "t"
type input "TARIFAS"
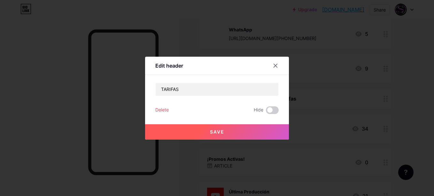
click at [181, 133] on button "Save" at bounding box center [217, 131] width 144 height 15
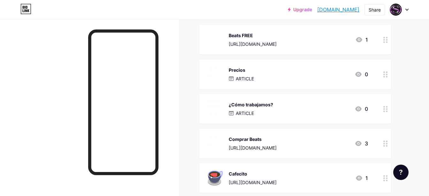
scroll to position [459, 0]
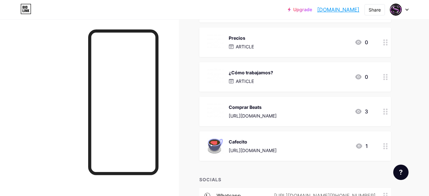
click at [275, 111] on div "Comprar Beats [URL][DOMAIN_NAME]" at bounding box center [253, 111] width 48 height 17
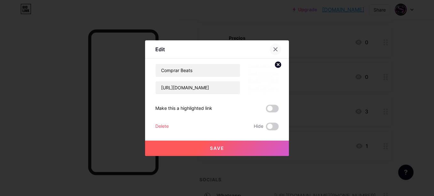
click at [274, 48] on icon at bounding box center [276, 49] width 4 height 4
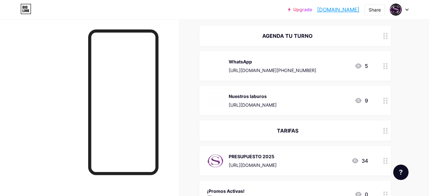
scroll to position [43, 0]
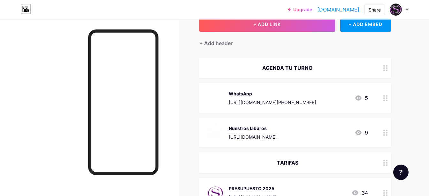
click at [276, 101] on div "[URL][DOMAIN_NAME][PHONE_NUMBER]" at bounding box center [273, 102] width 88 height 7
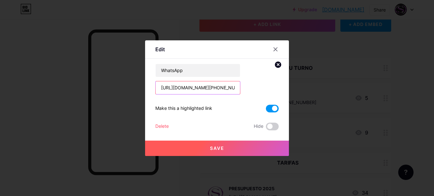
drag, startPoint x: 226, startPoint y: 87, endPoint x: 135, endPoint y: 86, distance: 90.8
click at [135, 86] on div "Edit Content YouTube Play YouTube video without leaving your page. ADD Vimeo Pl…" at bounding box center [217, 98] width 434 height 196
click at [274, 49] on icon at bounding box center [276, 49] width 4 height 4
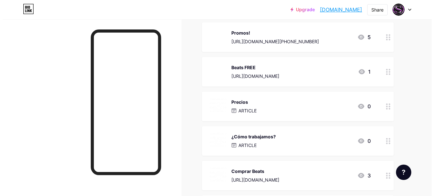
scroll to position [427, 0]
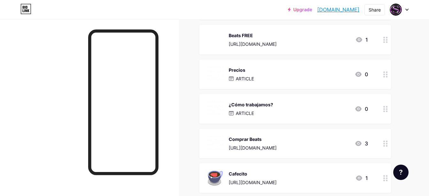
click at [253, 140] on div "Comprar Beats" at bounding box center [253, 139] width 48 height 7
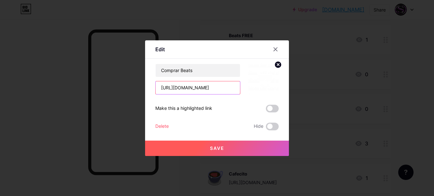
scroll to position [0, 23]
drag, startPoint x: 159, startPoint y: 87, endPoint x: 256, endPoint y: 84, distance: 97.2
click at [256, 84] on div "Comprar Beats [URL][DOMAIN_NAME]" at bounding box center [216, 79] width 123 height 31
paste input "[DOMAIN_NAME][URL][PHONE_NUMBER]"
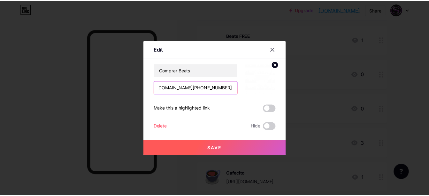
scroll to position [0, 0]
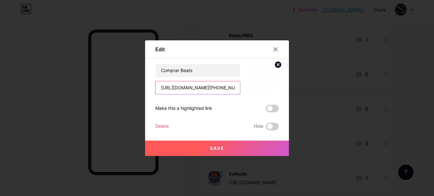
drag, startPoint x: 230, startPoint y: 88, endPoint x: 137, endPoint y: 89, distance: 93.4
click at [137, 89] on div "Edit Content YouTube Play YouTube video without leaving your page. ADD Vimeo Pl…" at bounding box center [217, 98] width 434 height 196
paste input "text"
type input "[URL][DOMAIN_NAME][PHONE_NUMBER]"
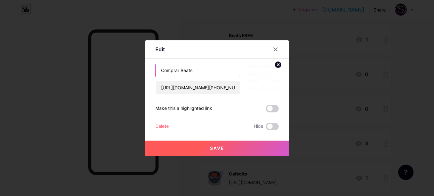
drag, startPoint x: 196, startPoint y: 70, endPoint x: 150, endPoint y: 72, distance: 46.4
click at [150, 72] on div "Edit Content YouTube Play YouTube video without leaving your page. ADD Vimeo Pl…" at bounding box center [217, 97] width 144 height 115
type input "Consultar"
click at [178, 145] on button "Save" at bounding box center [217, 147] width 144 height 15
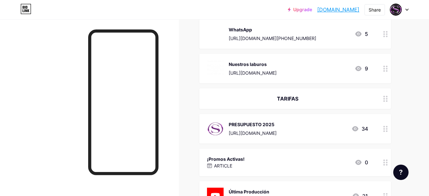
scroll to position [75, 0]
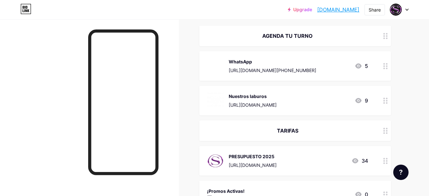
click at [251, 103] on div "[URL][DOMAIN_NAME]" at bounding box center [253, 104] width 48 height 7
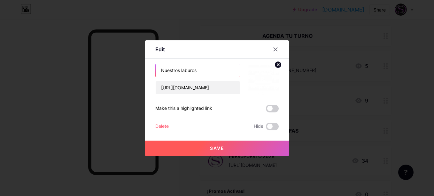
drag, startPoint x: 179, startPoint y: 69, endPoint x: 287, endPoint y: 69, distance: 108.1
click at [287, 69] on div "Edit Content YouTube Play YouTube video without leaving your page. ADD Vimeo Pl…" at bounding box center [217, 98] width 434 height 196
type input "Nuestros Trabajos"
click at [230, 150] on button "Save" at bounding box center [217, 147] width 144 height 15
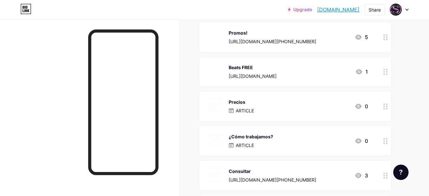
scroll to position [459, 0]
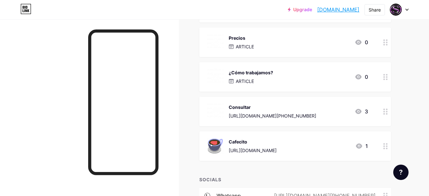
click at [245, 115] on div "[URL][DOMAIN_NAME][PHONE_NUMBER]" at bounding box center [273, 115] width 88 height 7
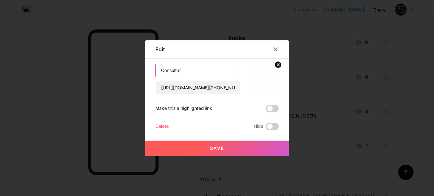
click at [185, 70] on input "Consultar" at bounding box center [198, 70] width 84 height 13
type input "Consultanos tus dudas"
click at [183, 147] on button "Save" at bounding box center [217, 147] width 144 height 15
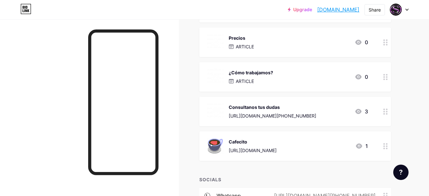
click at [247, 113] on div "[URL][DOMAIN_NAME][PHONE_NUMBER]" at bounding box center [273, 115] width 88 height 7
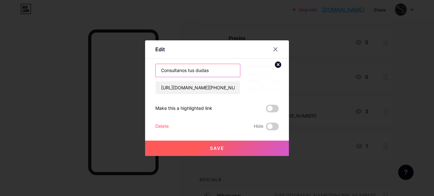
drag, startPoint x: 177, startPoint y: 70, endPoint x: 187, endPoint y: 72, distance: 10.0
click at [187, 72] on input "Consultanos tus dudas" at bounding box center [198, 70] width 84 height 13
type input "Consulta tus dudas"
click at [183, 145] on button "Save" at bounding box center [217, 147] width 144 height 15
